Goal: Transaction & Acquisition: Purchase product/service

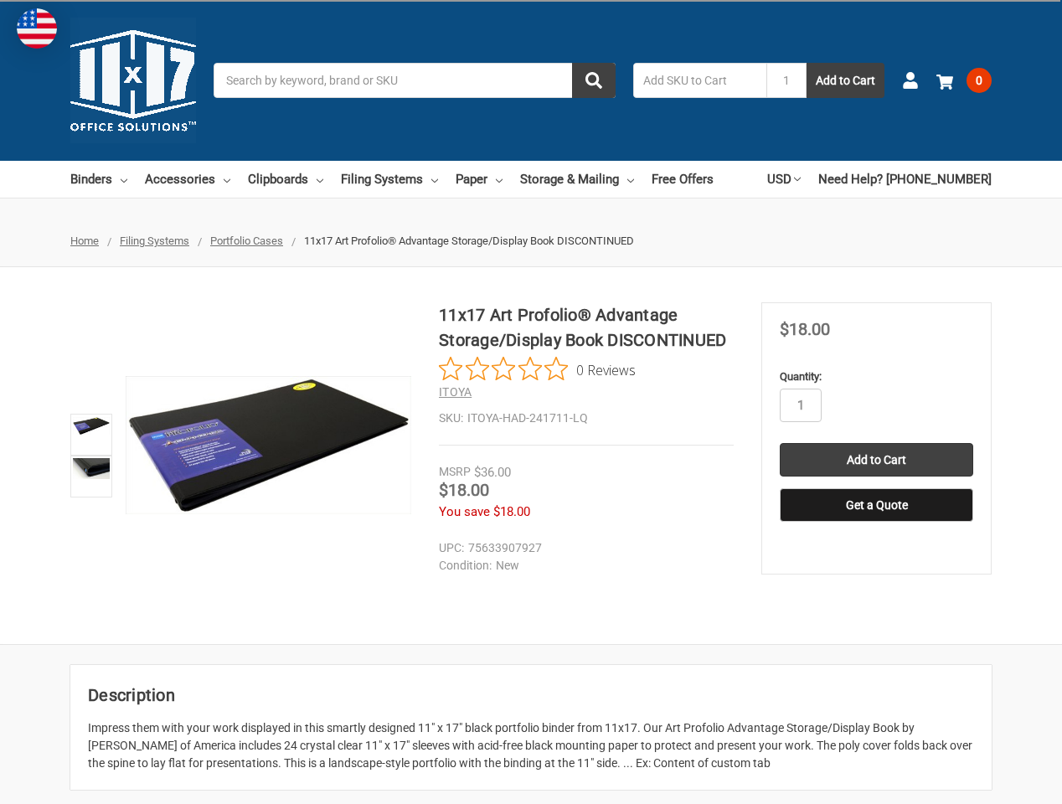
click at [89, 475] on img at bounding box center [91, 468] width 37 height 21
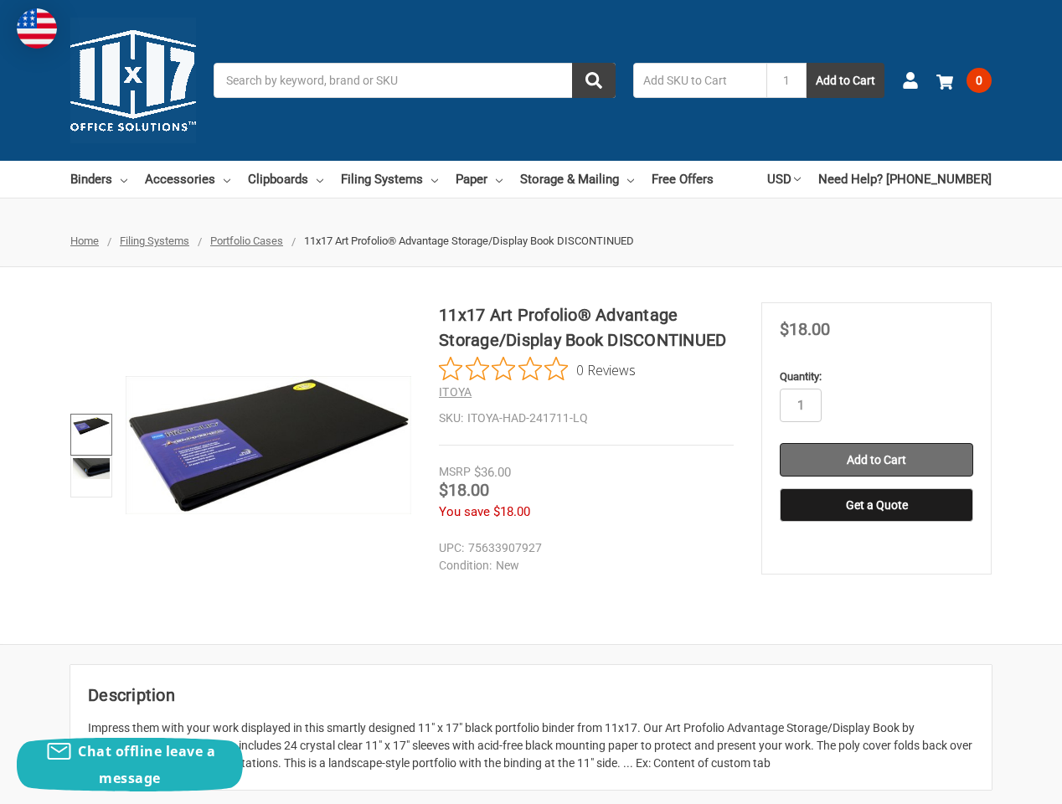
click at [869, 455] on input "Add to Cart" at bounding box center [875, 459] width 193 height 33
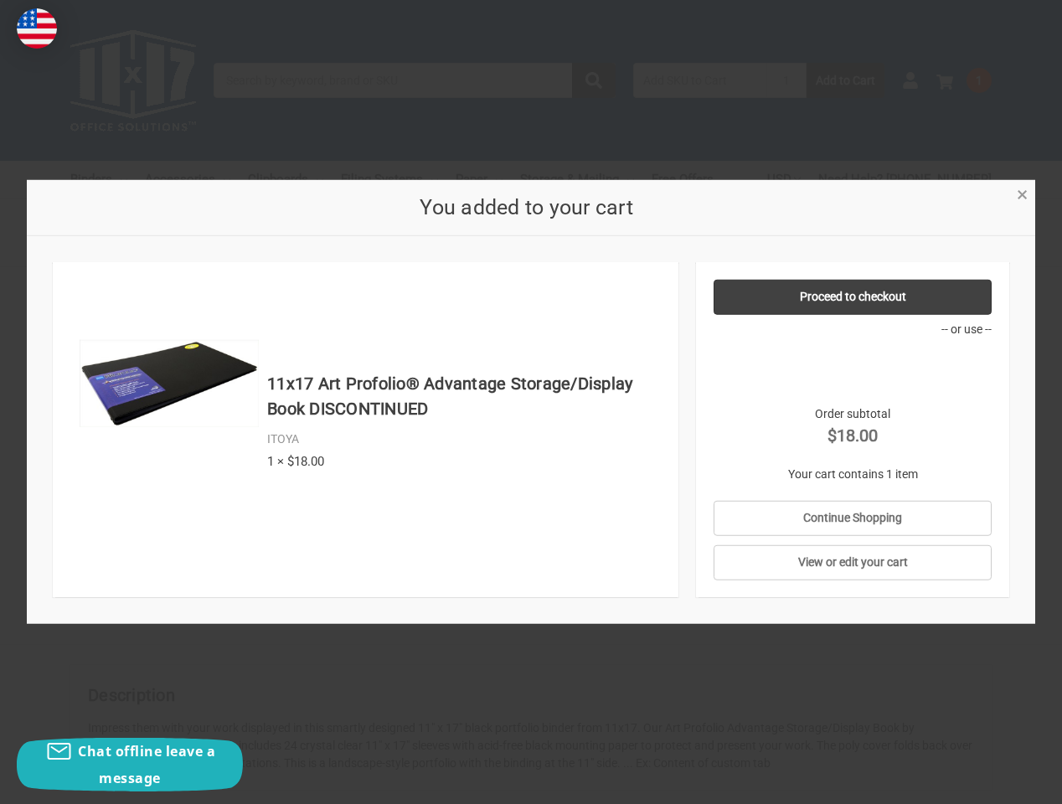
click at [1014, 197] on link "×" at bounding box center [1022, 193] width 18 height 18
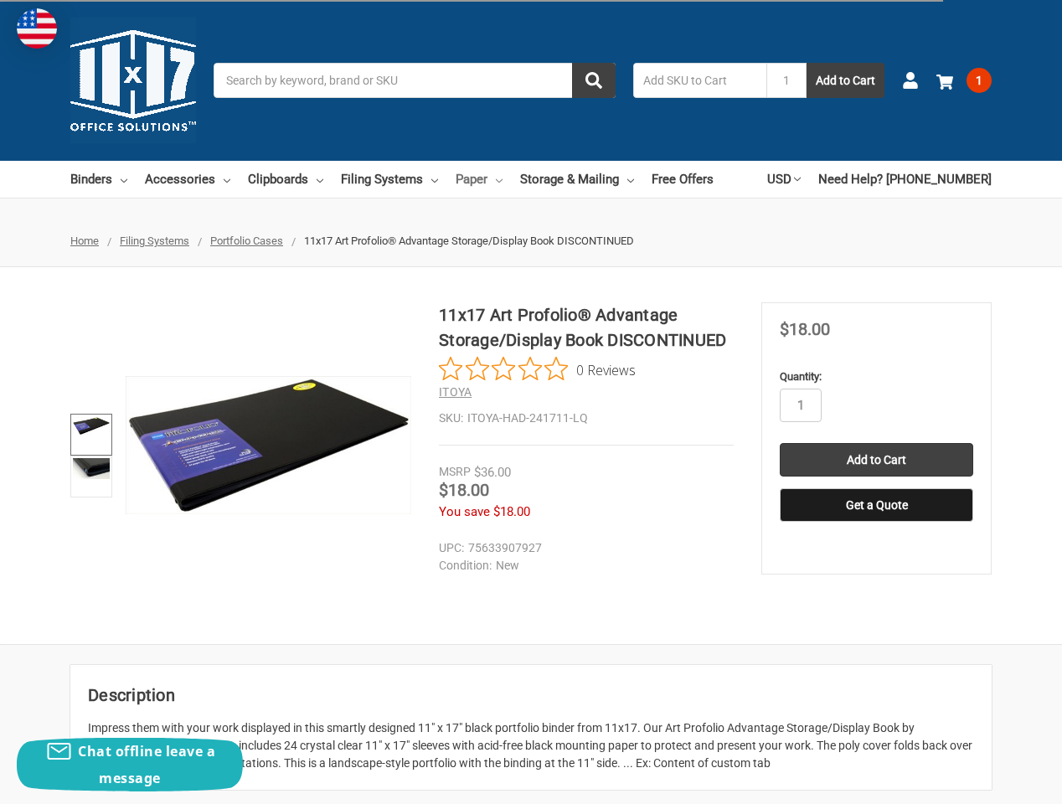
click at [465, 181] on link "Paper" at bounding box center [478, 179] width 47 height 37
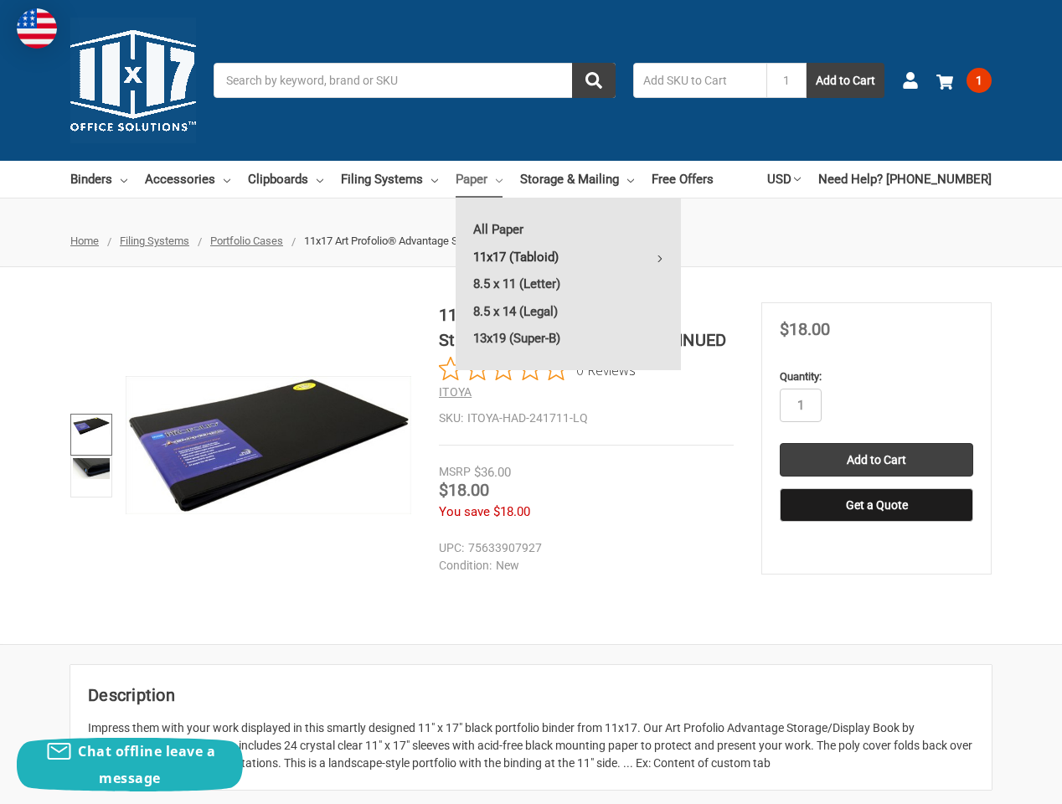
click at [524, 260] on link "11x17 (Tabloid)" at bounding box center [567, 257] width 225 height 27
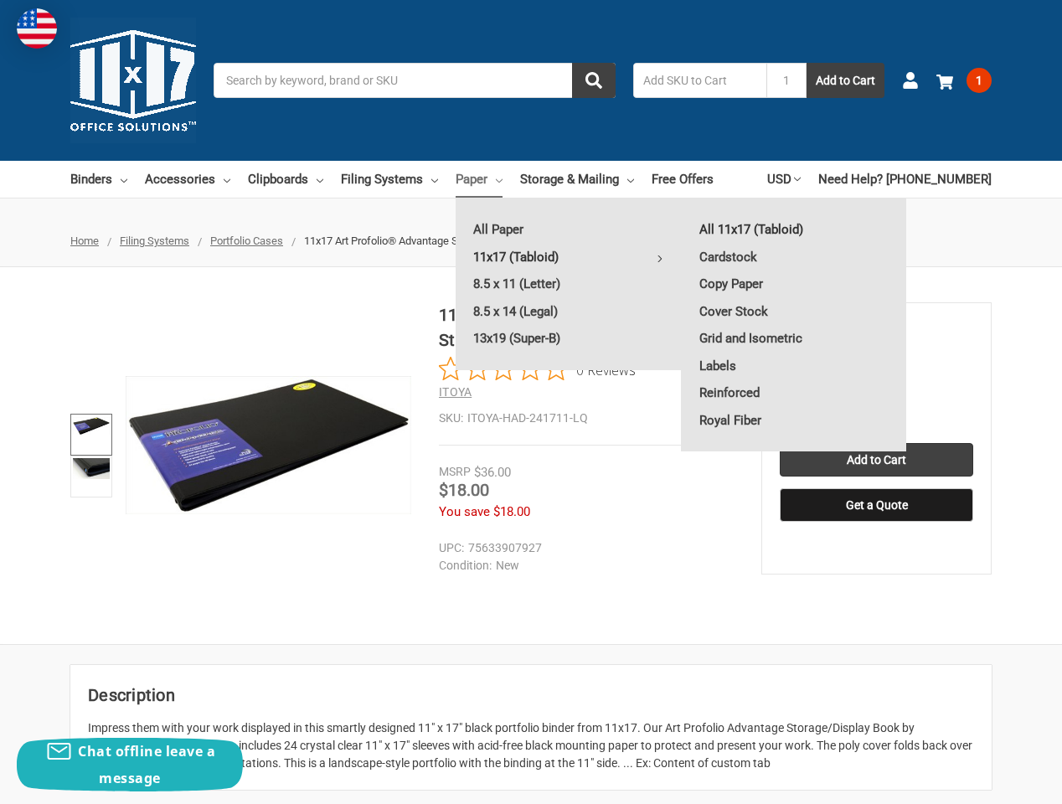
click at [734, 230] on link "All 11x17 (Tabloid)" at bounding box center [794, 229] width 224 height 27
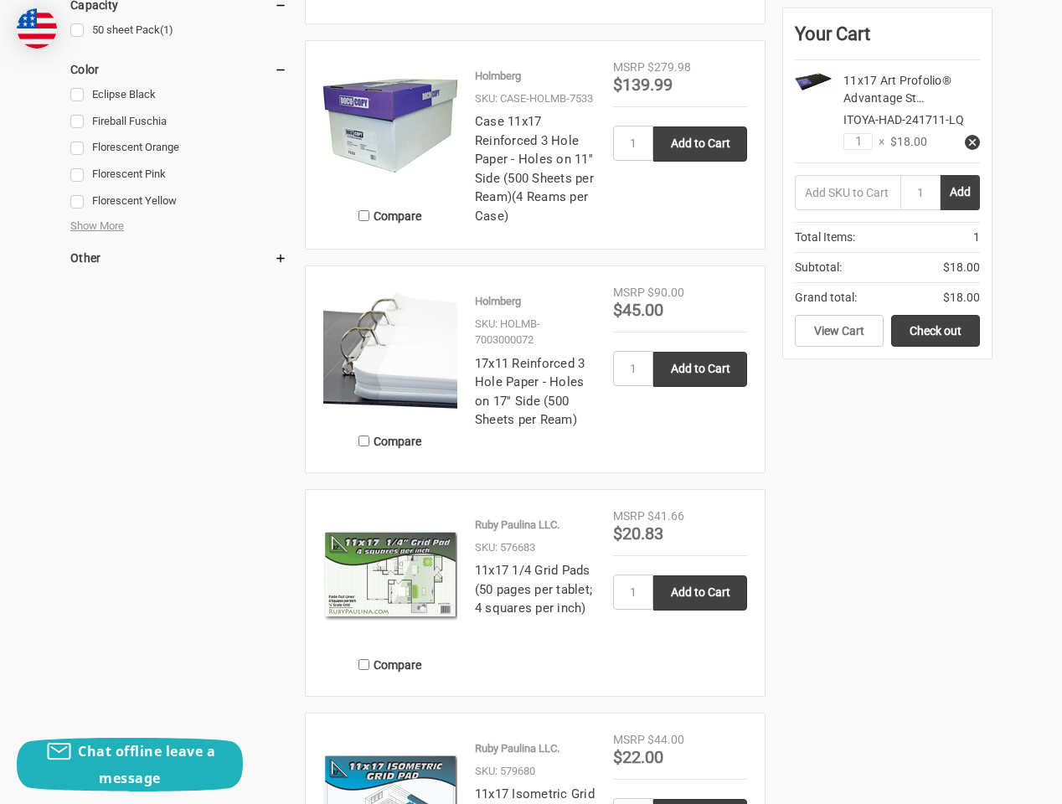
scroll to position [997, 0]
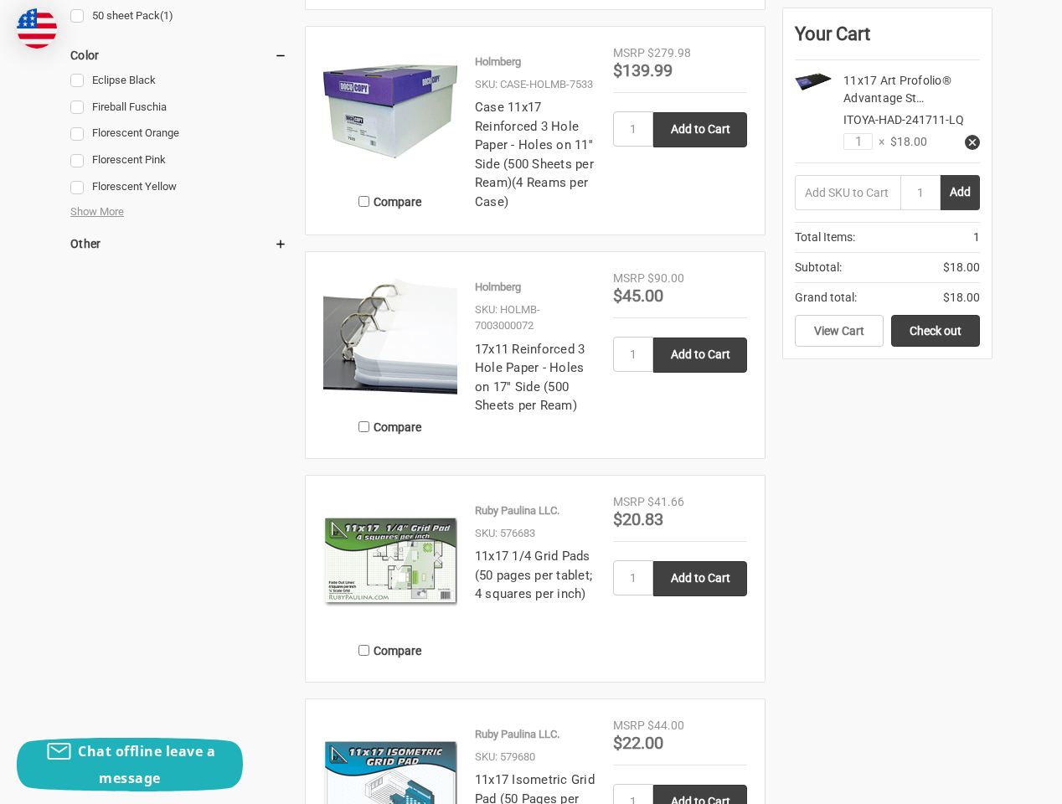
click at [389, 311] on img at bounding box center [390, 337] width 134 height 134
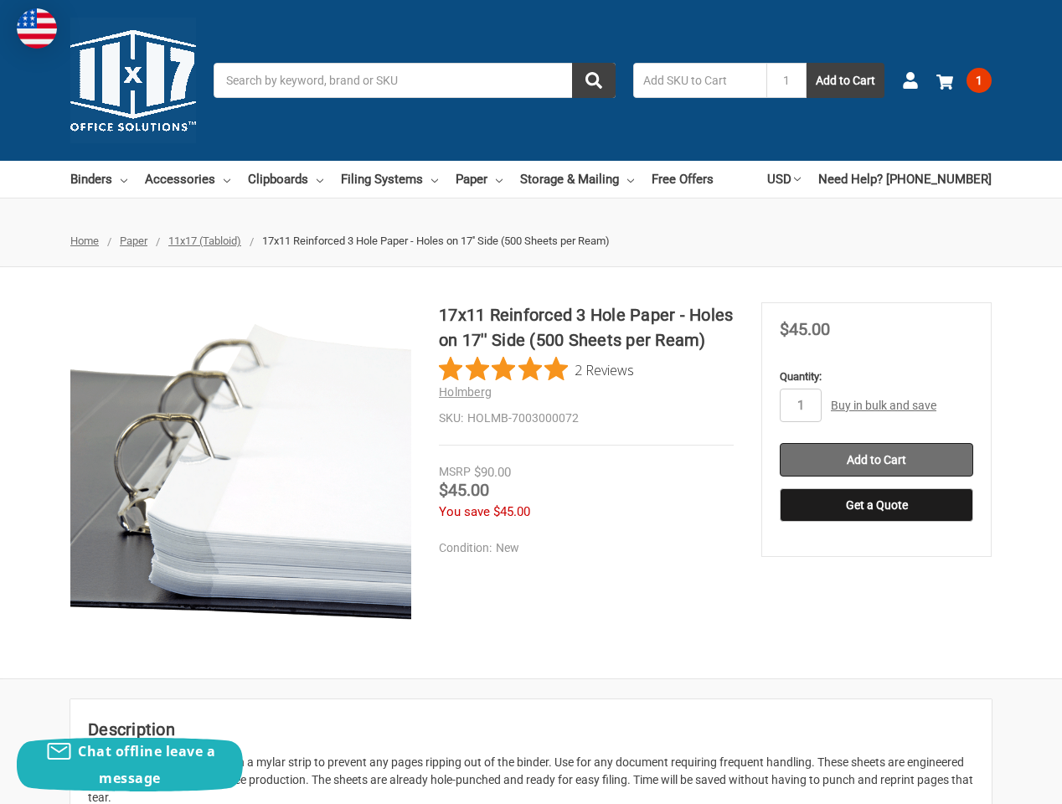
click at [865, 450] on input "Add to Cart" at bounding box center [875, 459] width 193 height 33
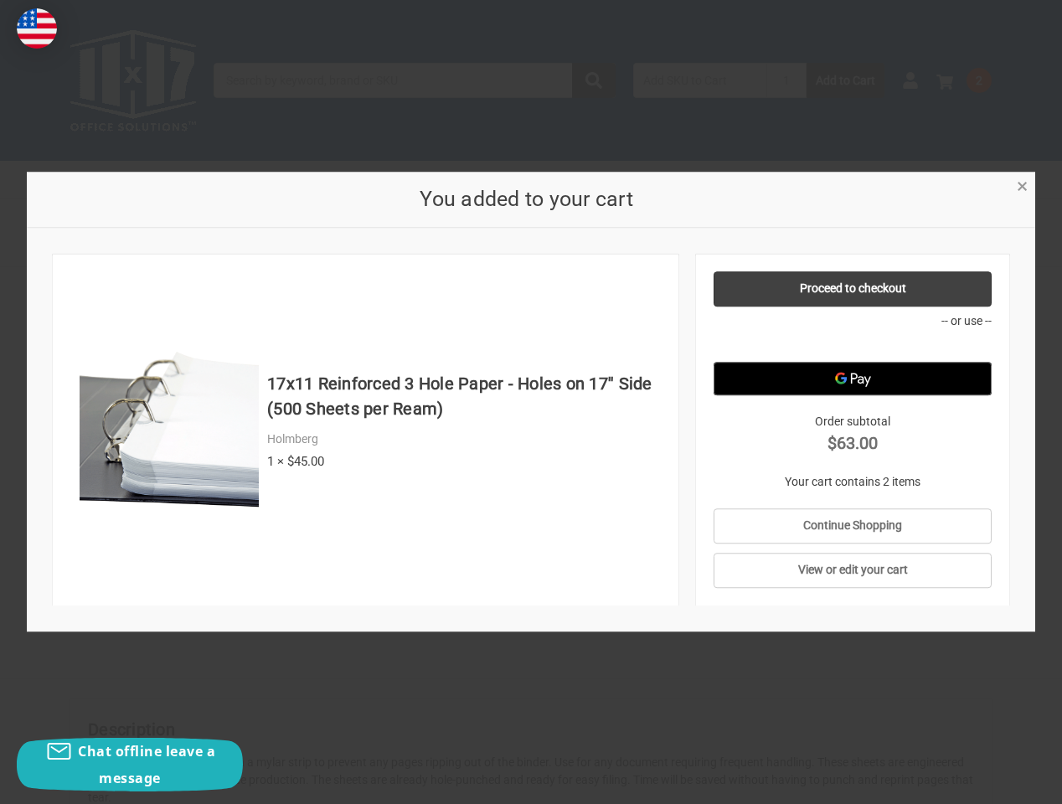
click at [1021, 192] on span "×" at bounding box center [1021, 186] width 11 height 24
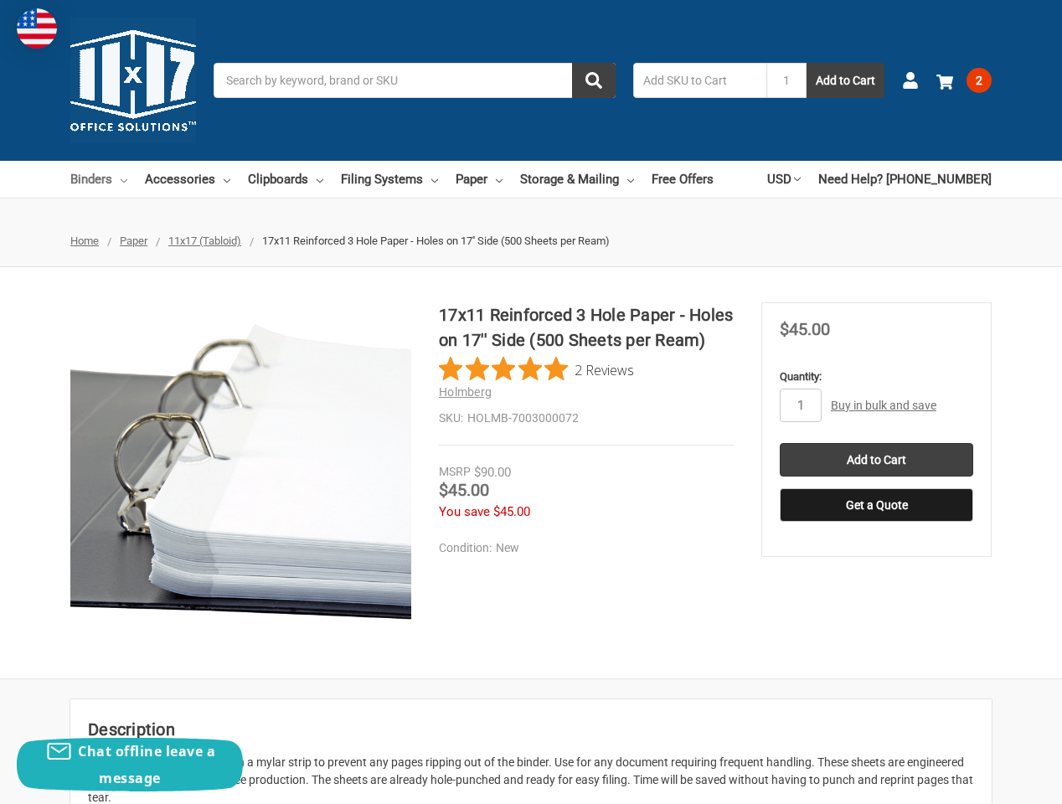
click at [90, 182] on link "Binders" at bounding box center [98, 179] width 57 height 37
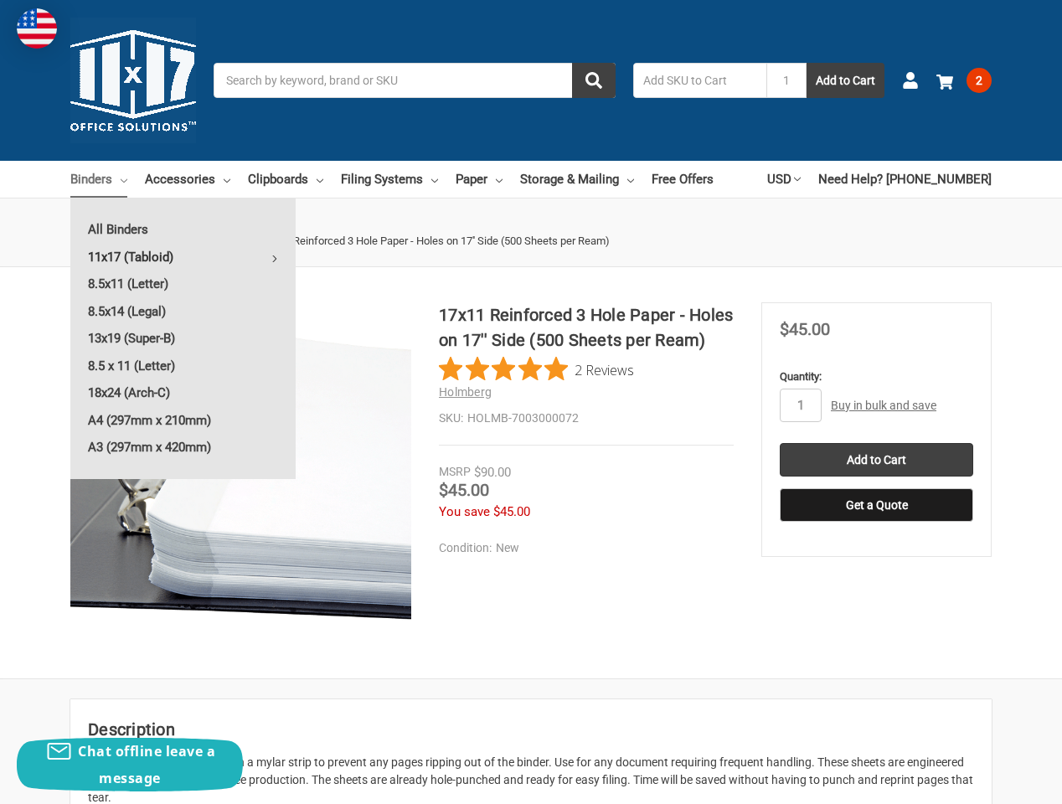
click at [124, 259] on link "11x17 (Tabloid)" at bounding box center [182, 257] width 225 height 27
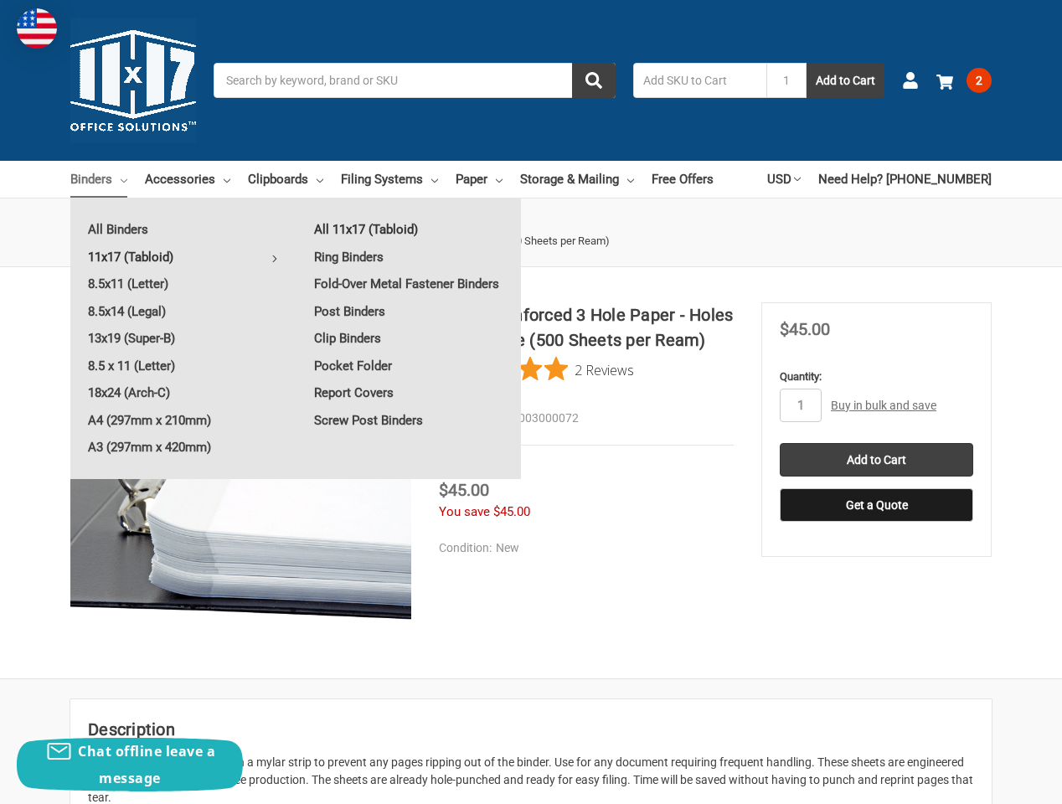
click at [373, 230] on link "All 11x17 (Tabloid)" at bounding box center [408, 229] width 224 height 27
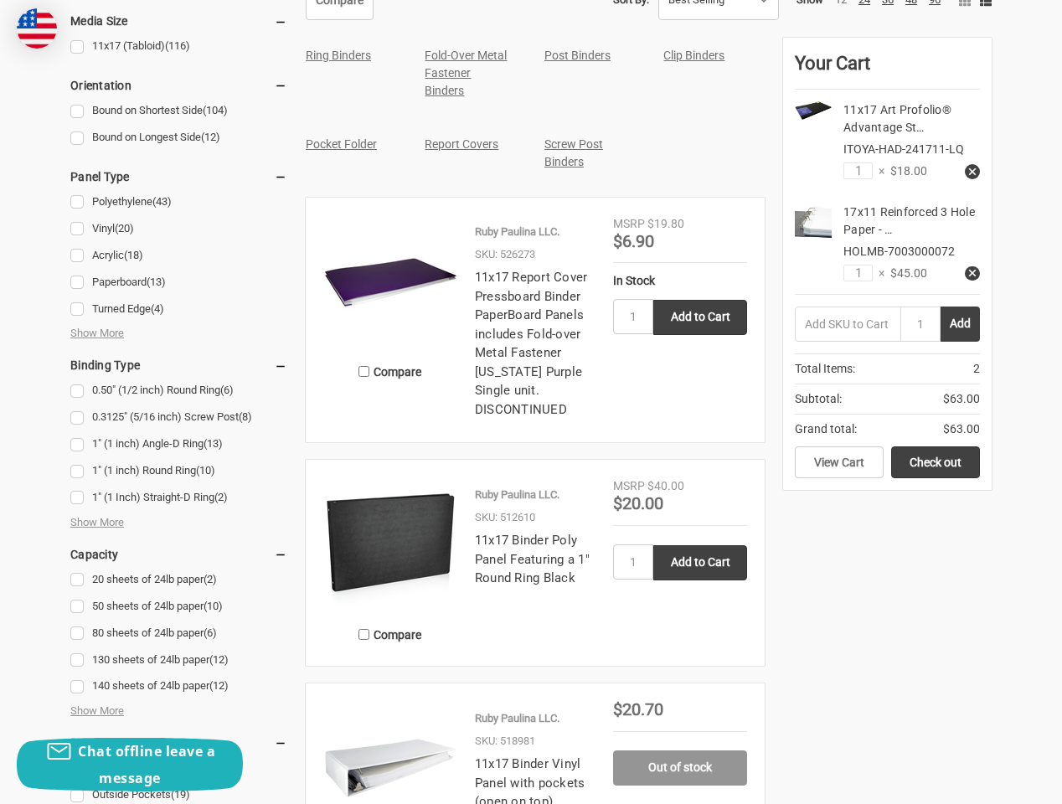
scroll to position [817, 0]
click at [412, 562] on img at bounding box center [390, 543] width 134 height 134
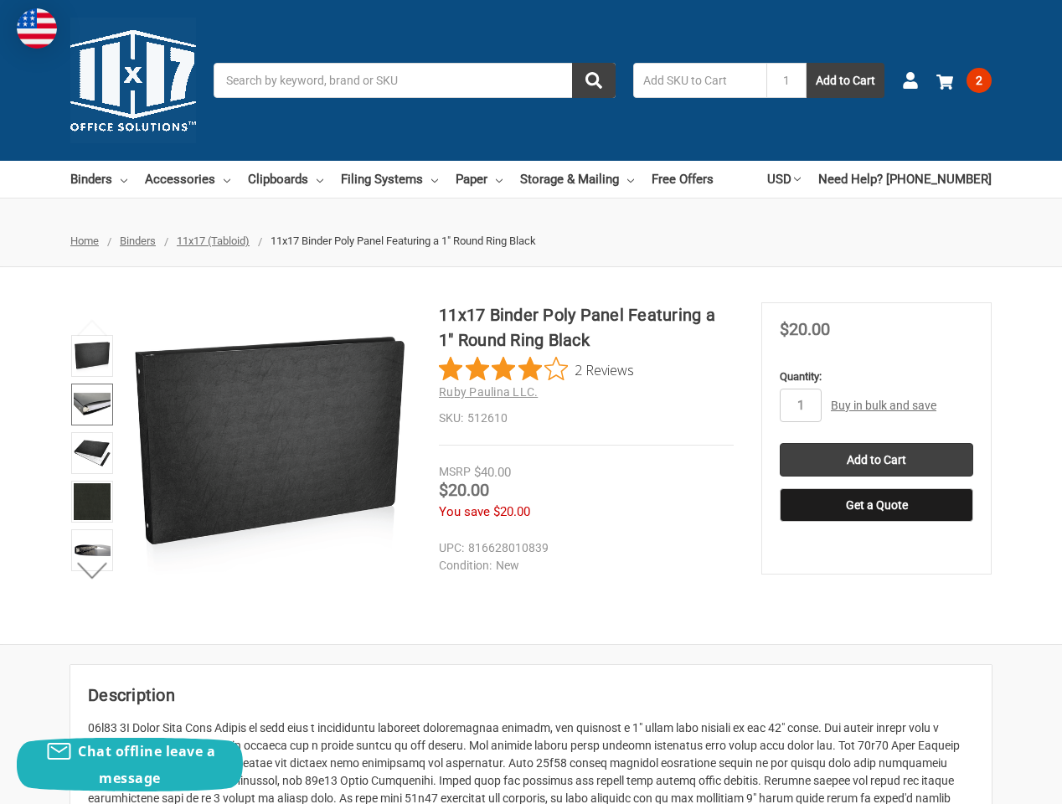
click at [81, 418] on img at bounding box center [92, 404] width 37 height 37
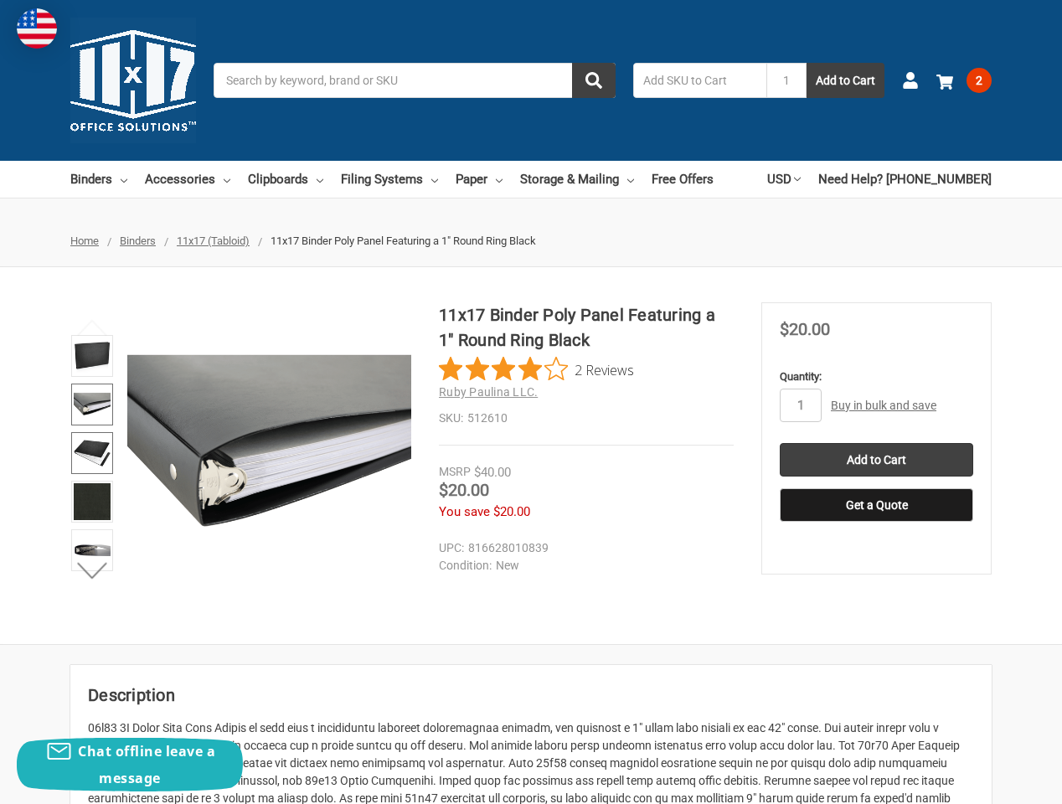
click at [75, 447] on img at bounding box center [92, 453] width 37 height 37
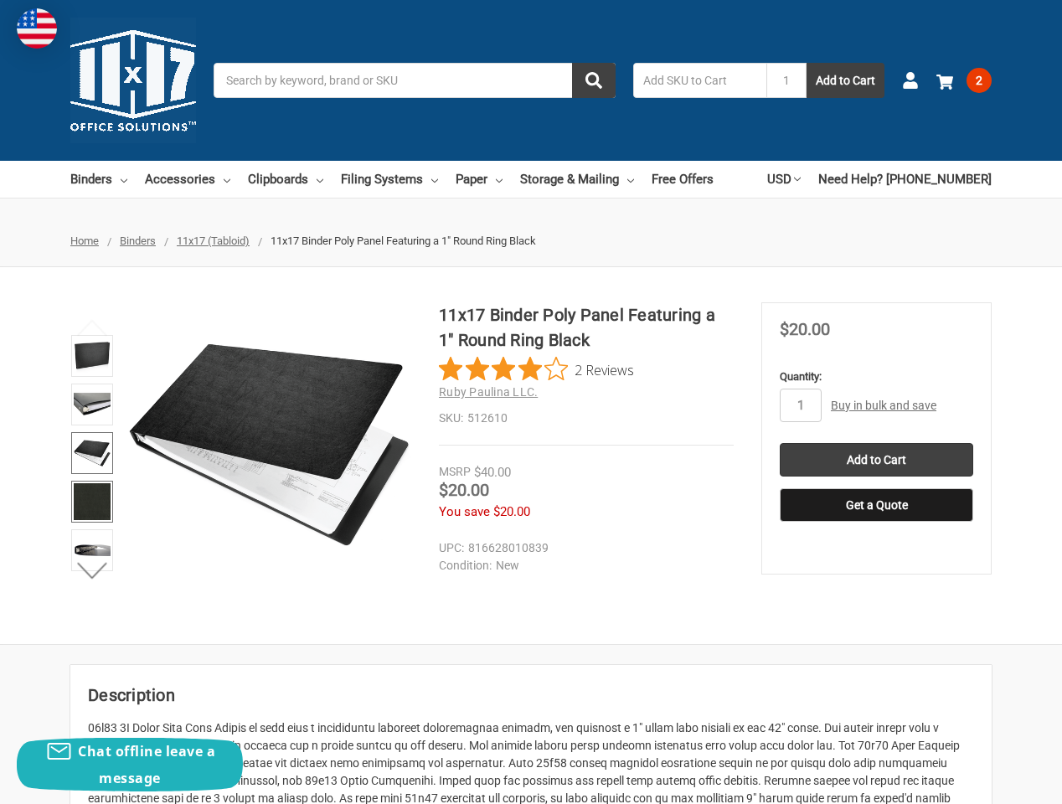
click at [89, 498] on img at bounding box center [92, 501] width 37 height 37
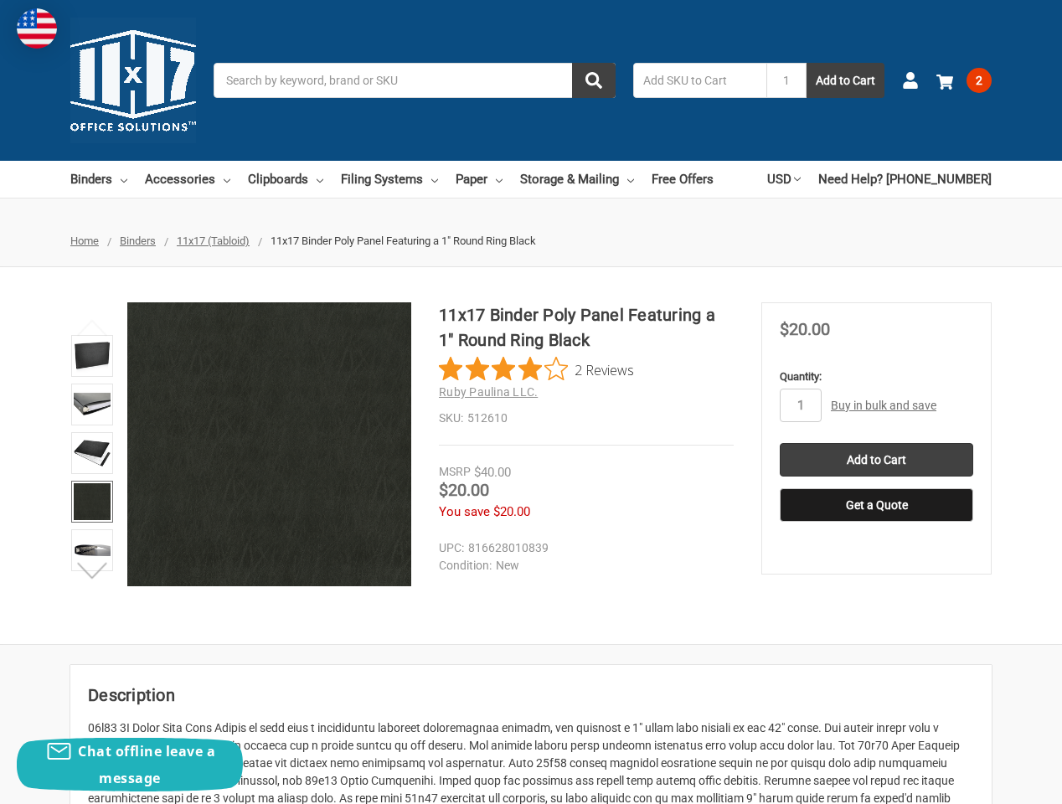
click at [94, 559] on button "Next" at bounding box center [92, 569] width 51 height 33
click at [99, 544] on img at bounding box center [92, 550] width 37 height 37
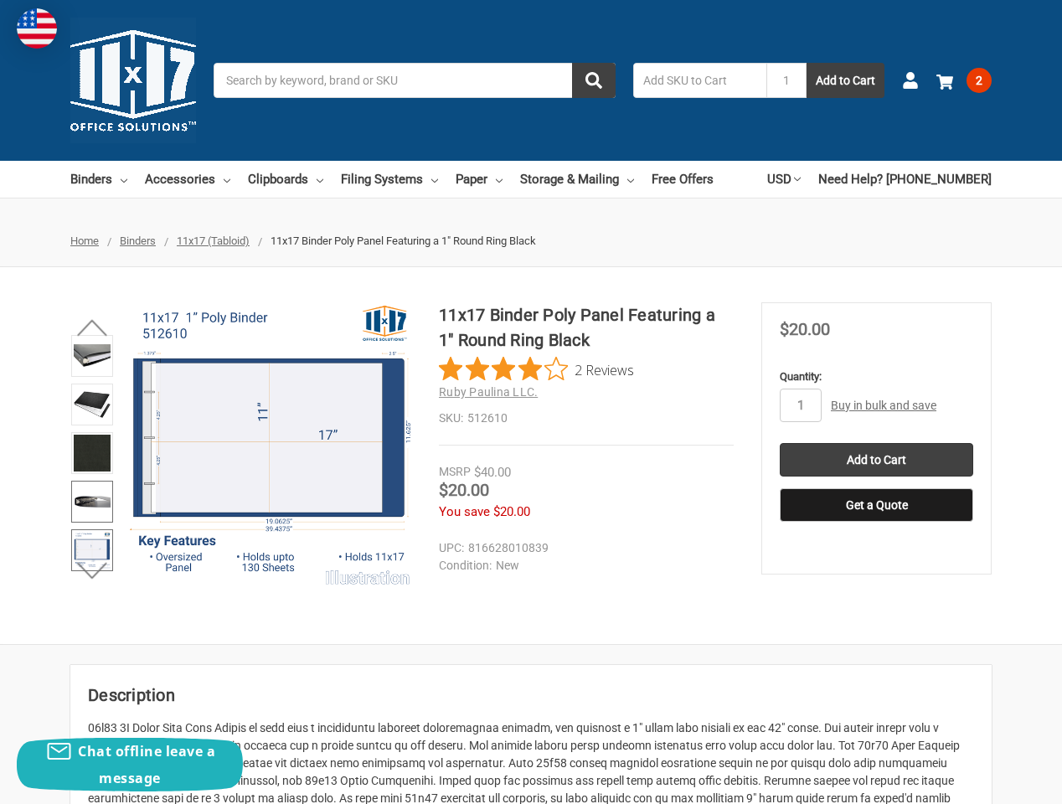
click at [94, 494] on img at bounding box center [92, 501] width 37 height 37
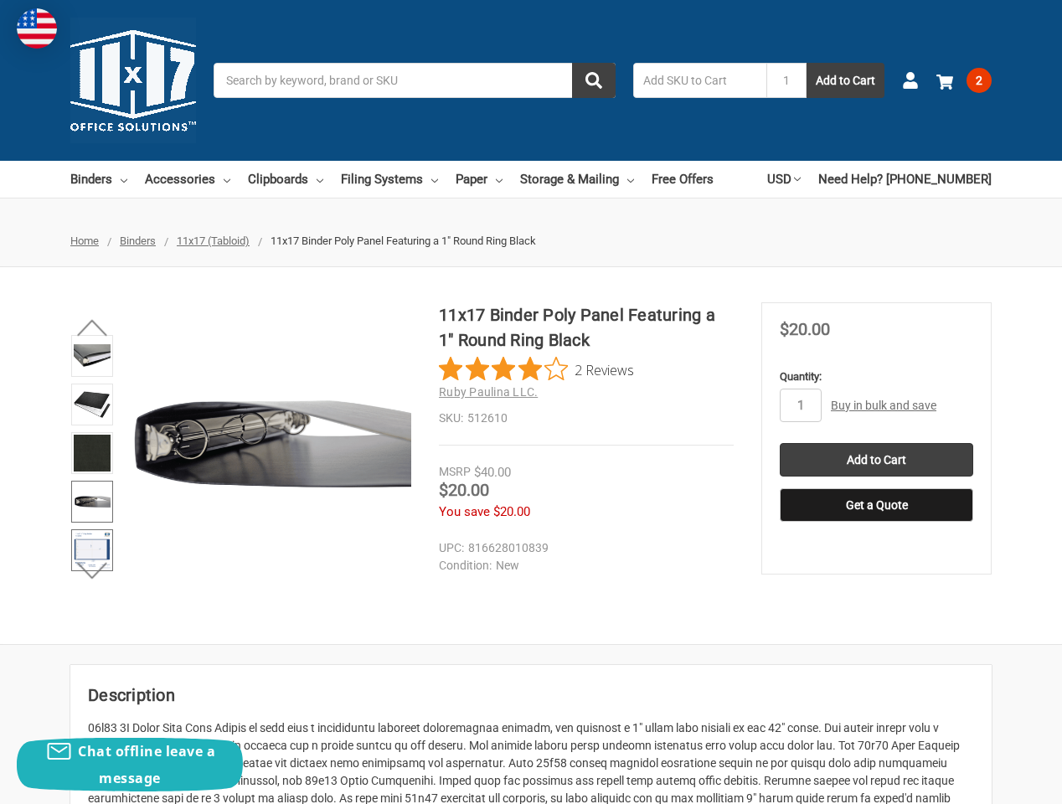
click at [92, 542] on img at bounding box center [92, 550] width 37 height 37
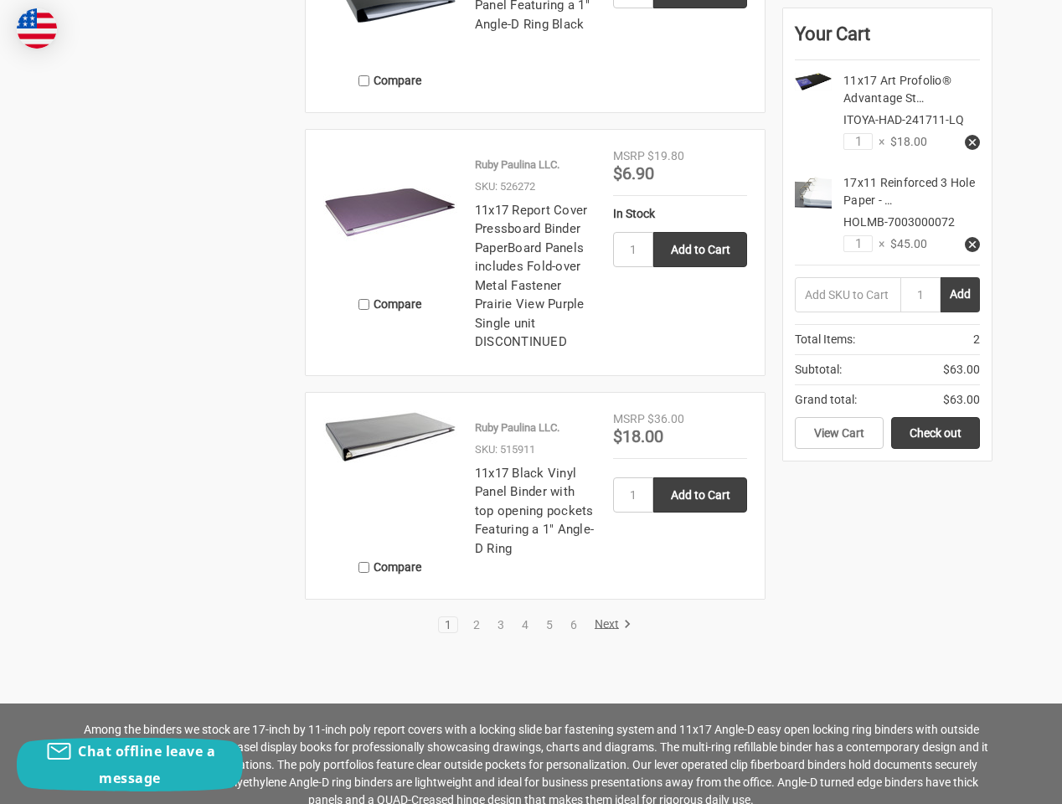
scroll to position [3280, 0]
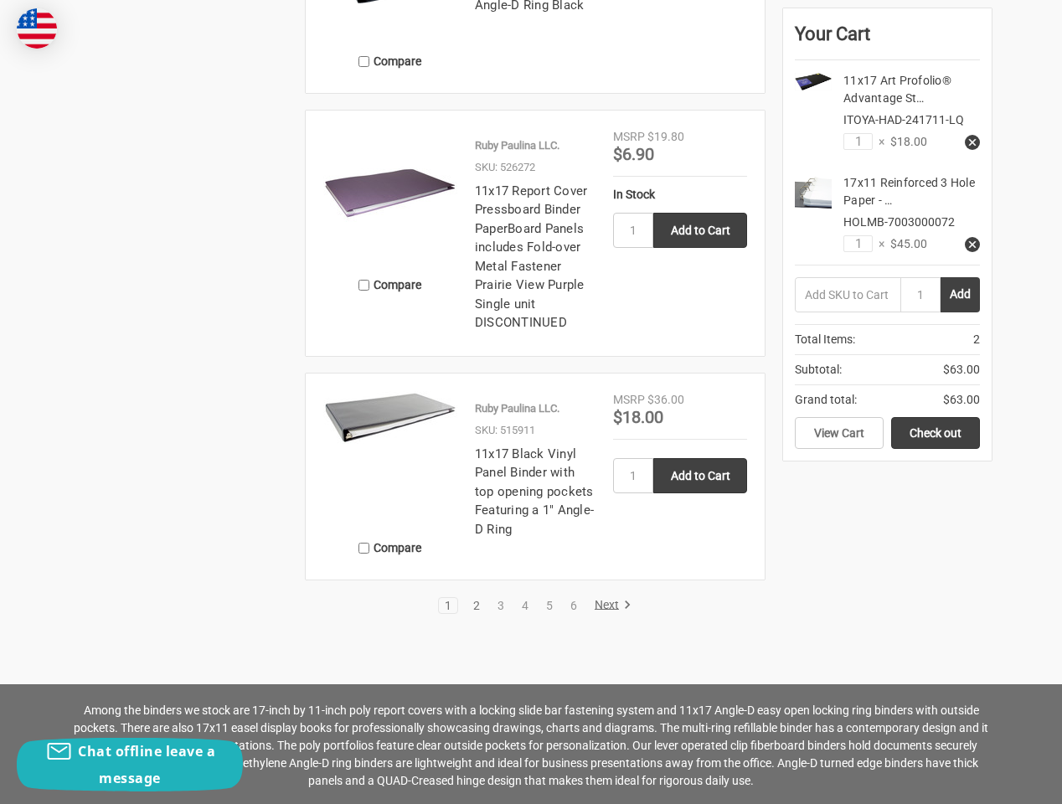
click at [478, 599] on link "2" at bounding box center [476, 605] width 18 height 12
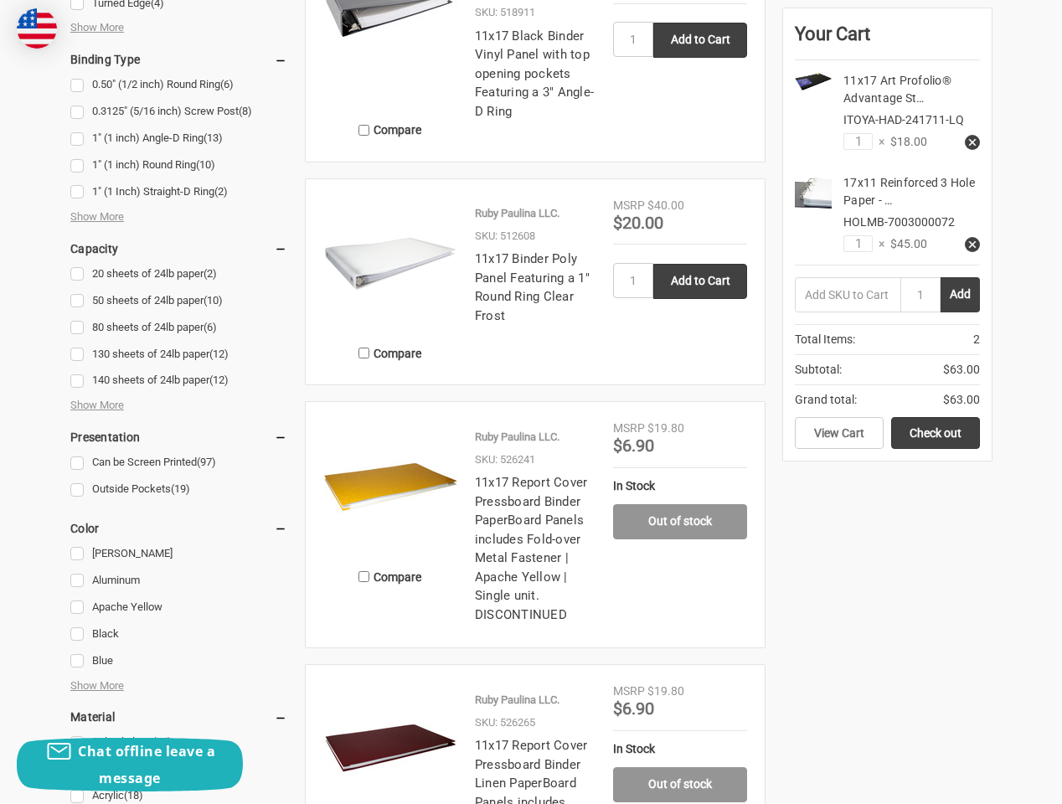
scroll to position [1119, 0]
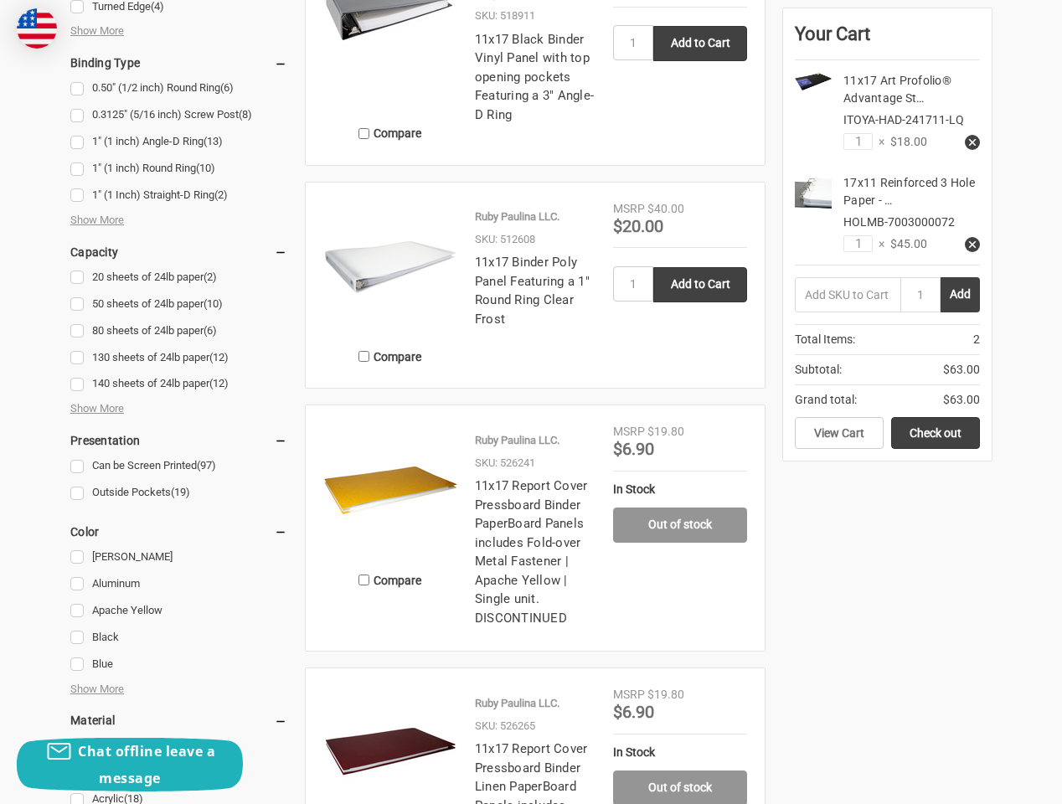
click at [392, 283] on img at bounding box center [390, 267] width 134 height 134
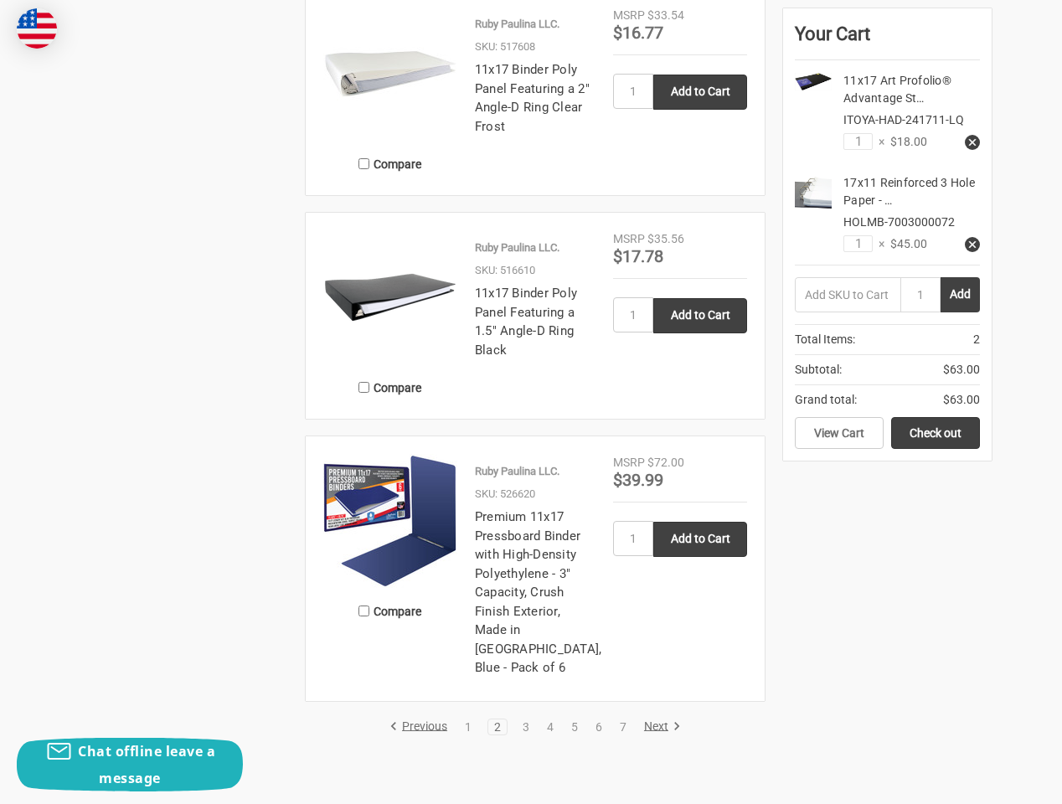
scroll to position [3182, 0]
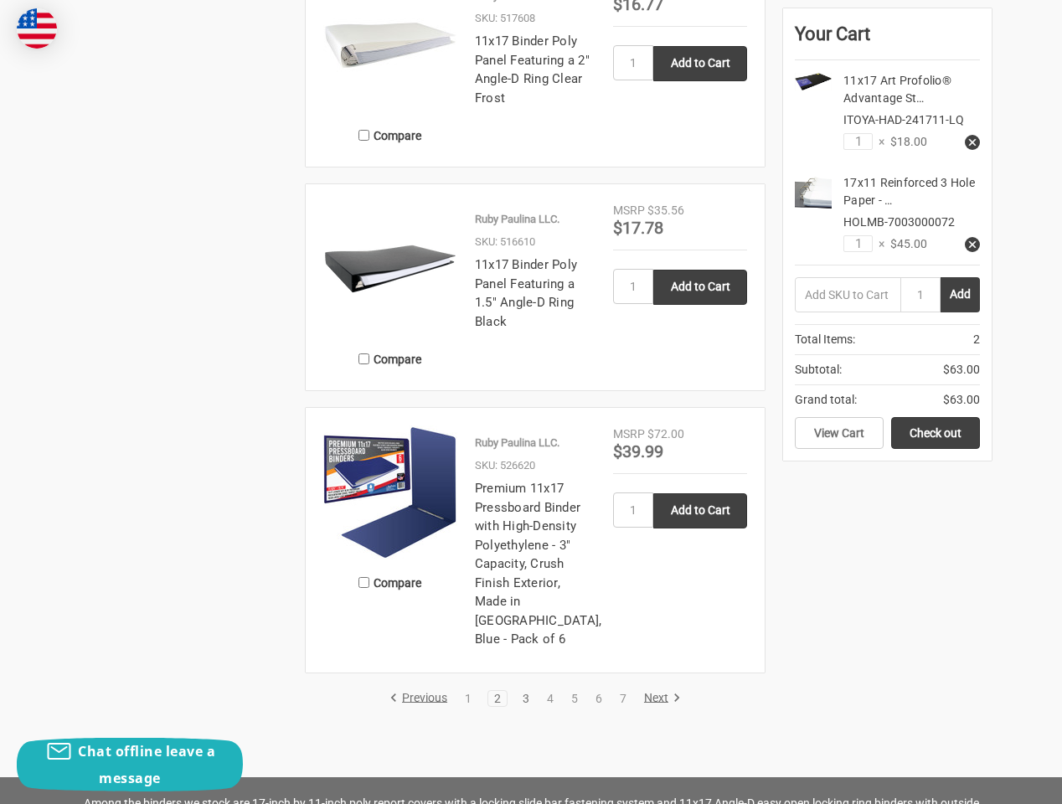
click at [527, 692] on link "3" at bounding box center [526, 698] width 18 height 12
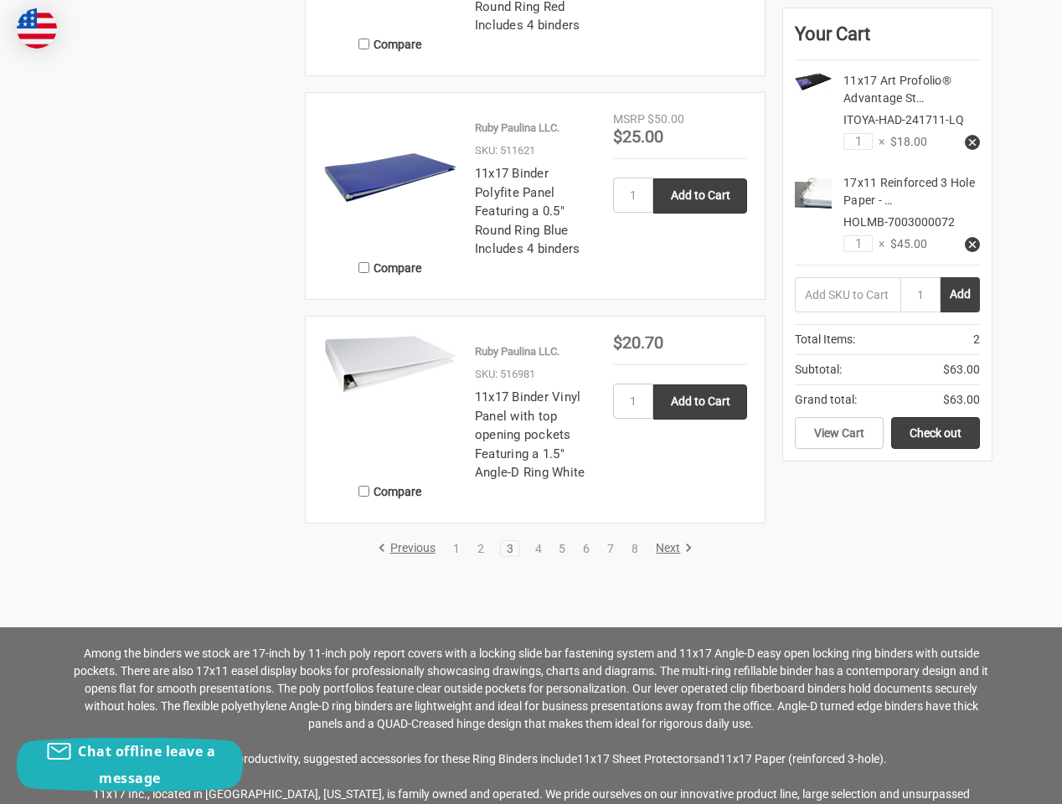
scroll to position [3188, 0]
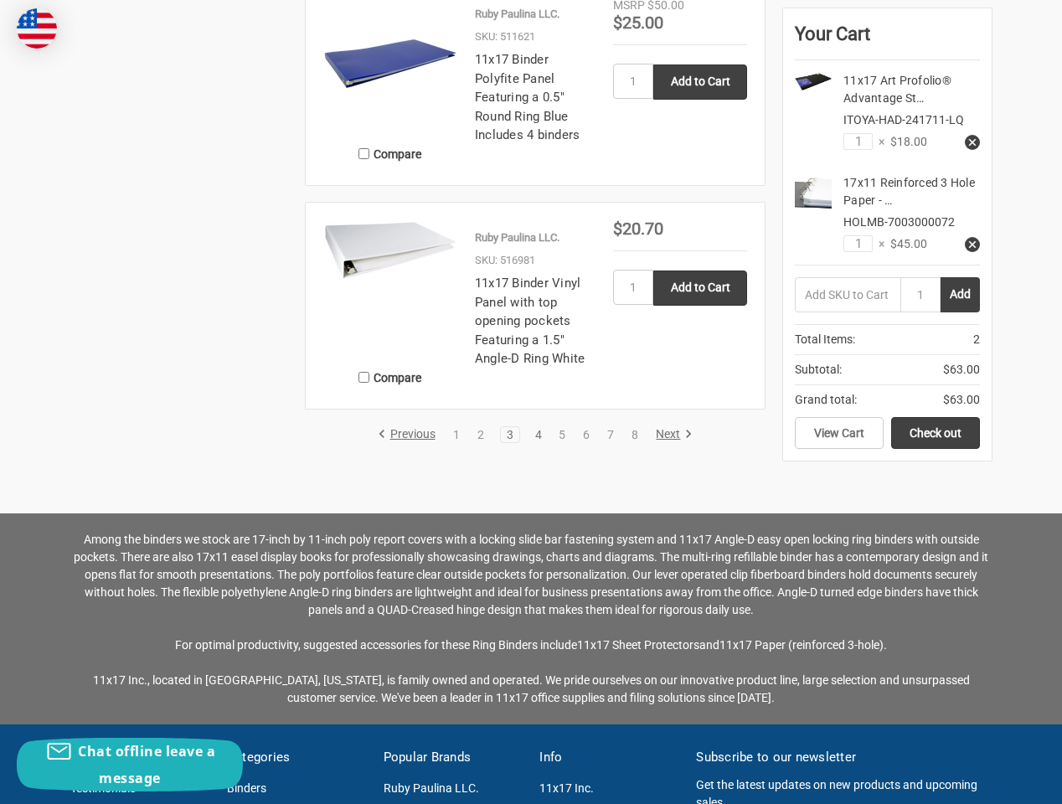
click at [543, 435] on link "4" at bounding box center [538, 435] width 18 height 12
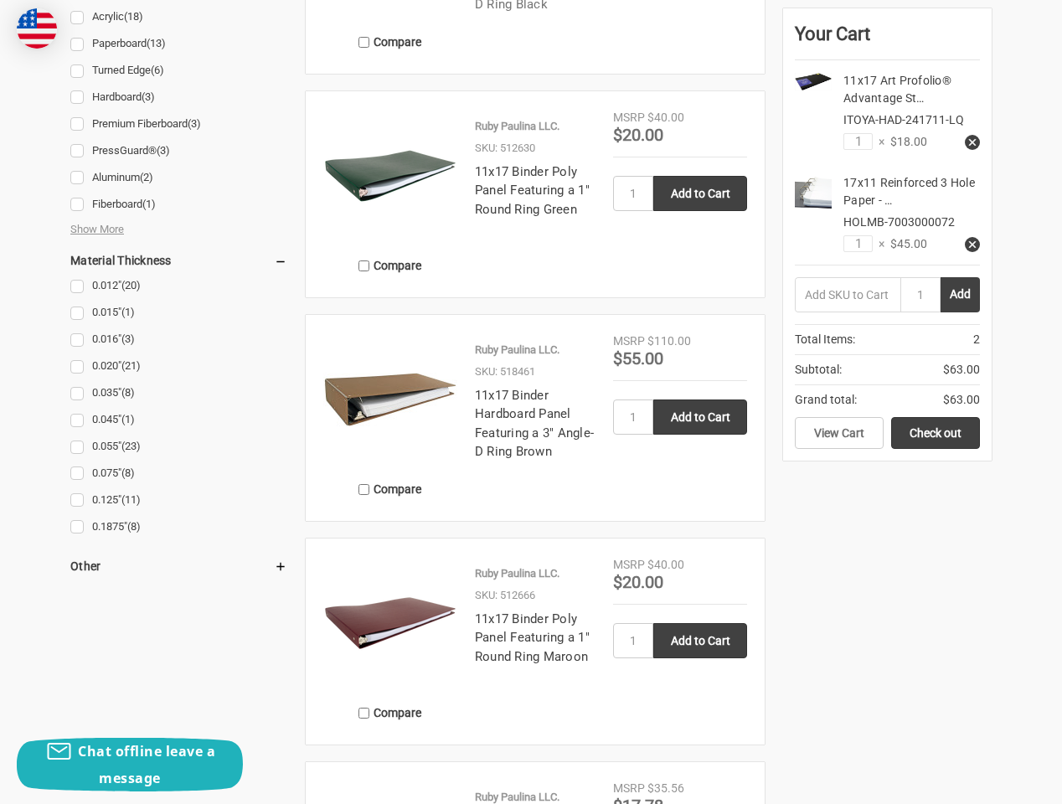
scroll to position [1900, 0]
click at [382, 385] on img at bounding box center [390, 400] width 134 height 134
